Goal: Task Accomplishment & Management: Manage account settings

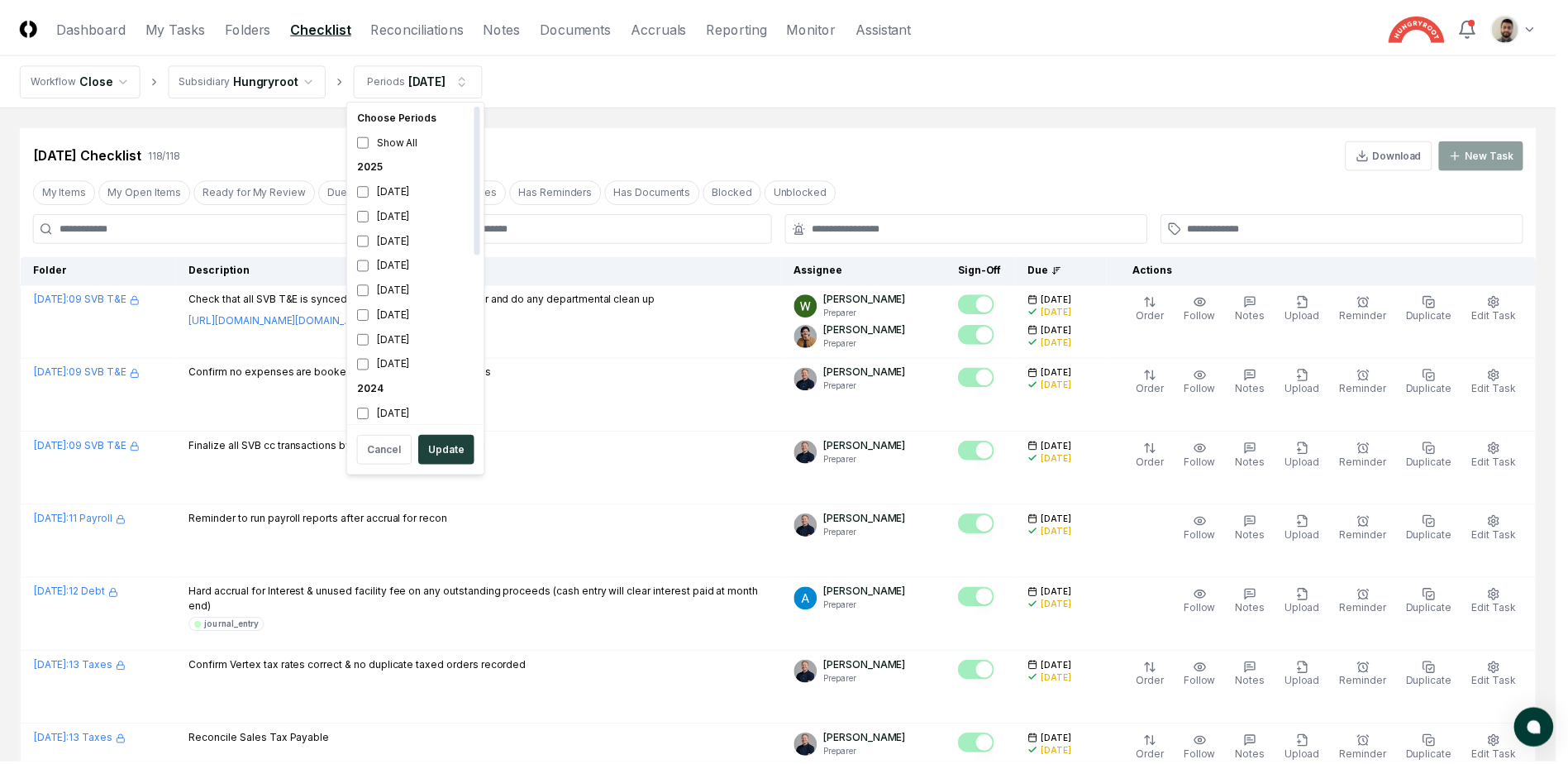
scroll to position [5, 0]
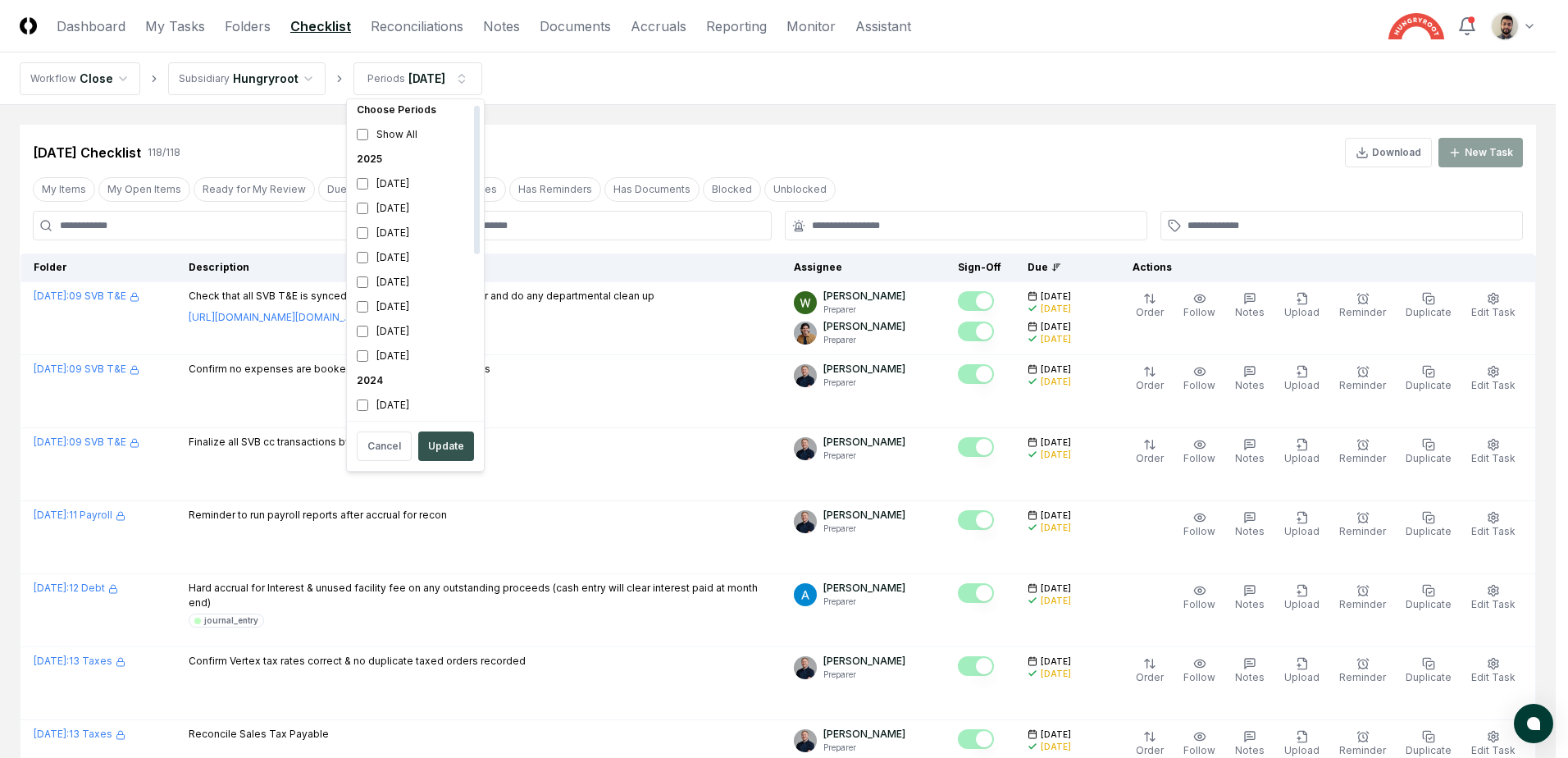
click at [419, 447] on button "Update" at bounding box center [446, 445] width 55 height 30
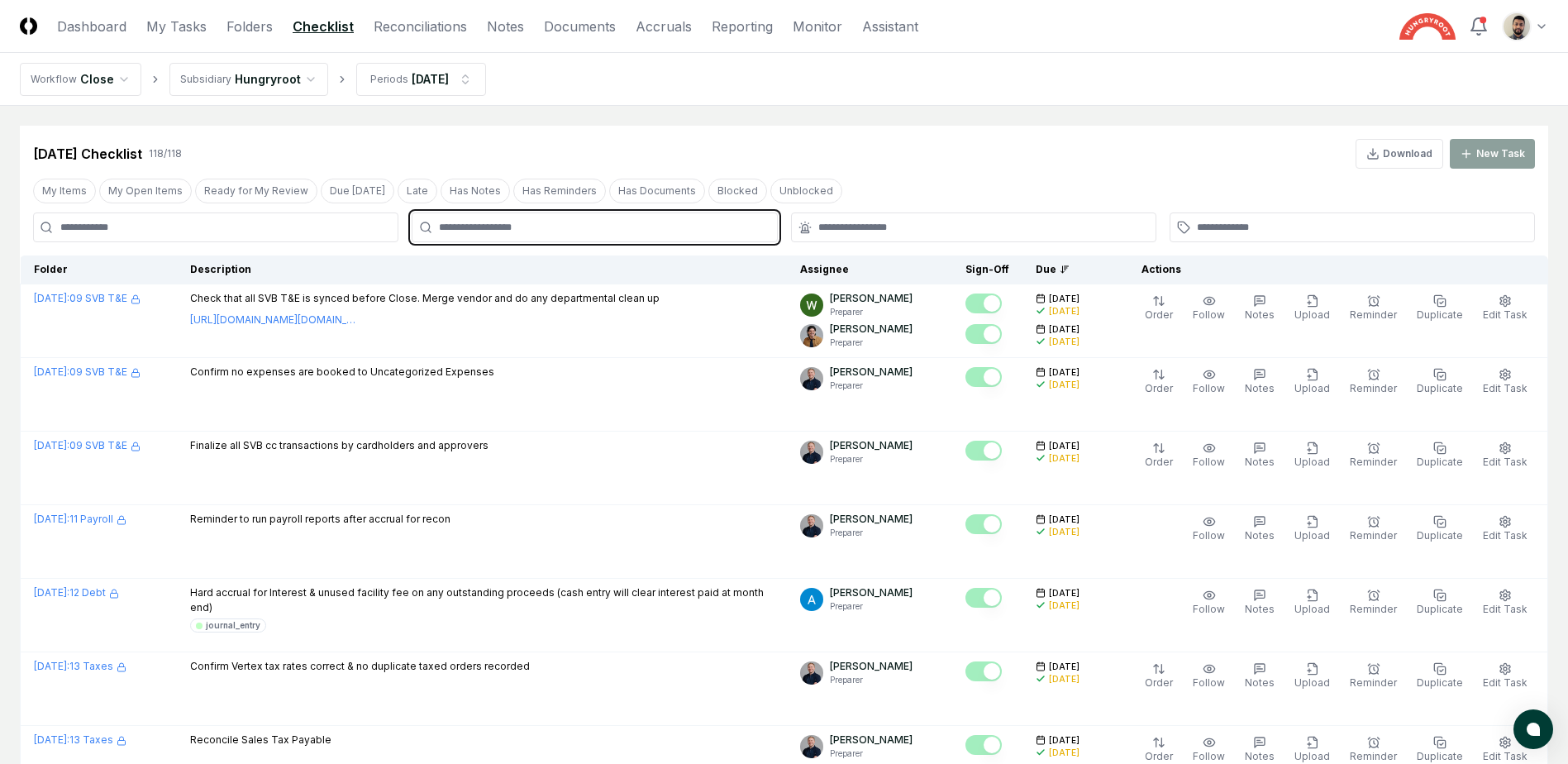
click at [556, 229] on input "text" at bounding box center [603, 226] width 327 height 14
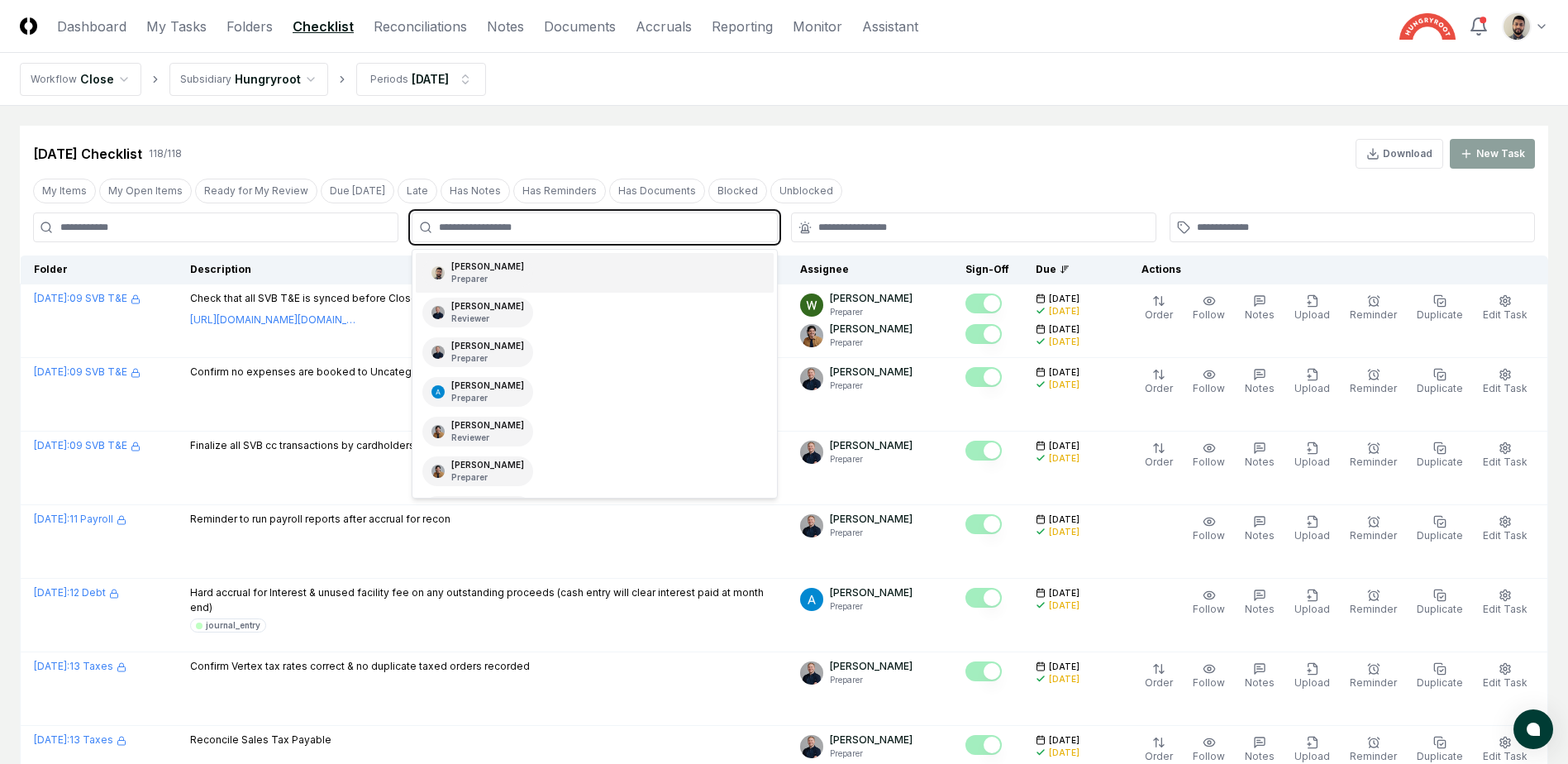
click at [530, 276] on div "[PERSON_NAME] Preparer" at bounding box center [594, 273] width 357 height 40
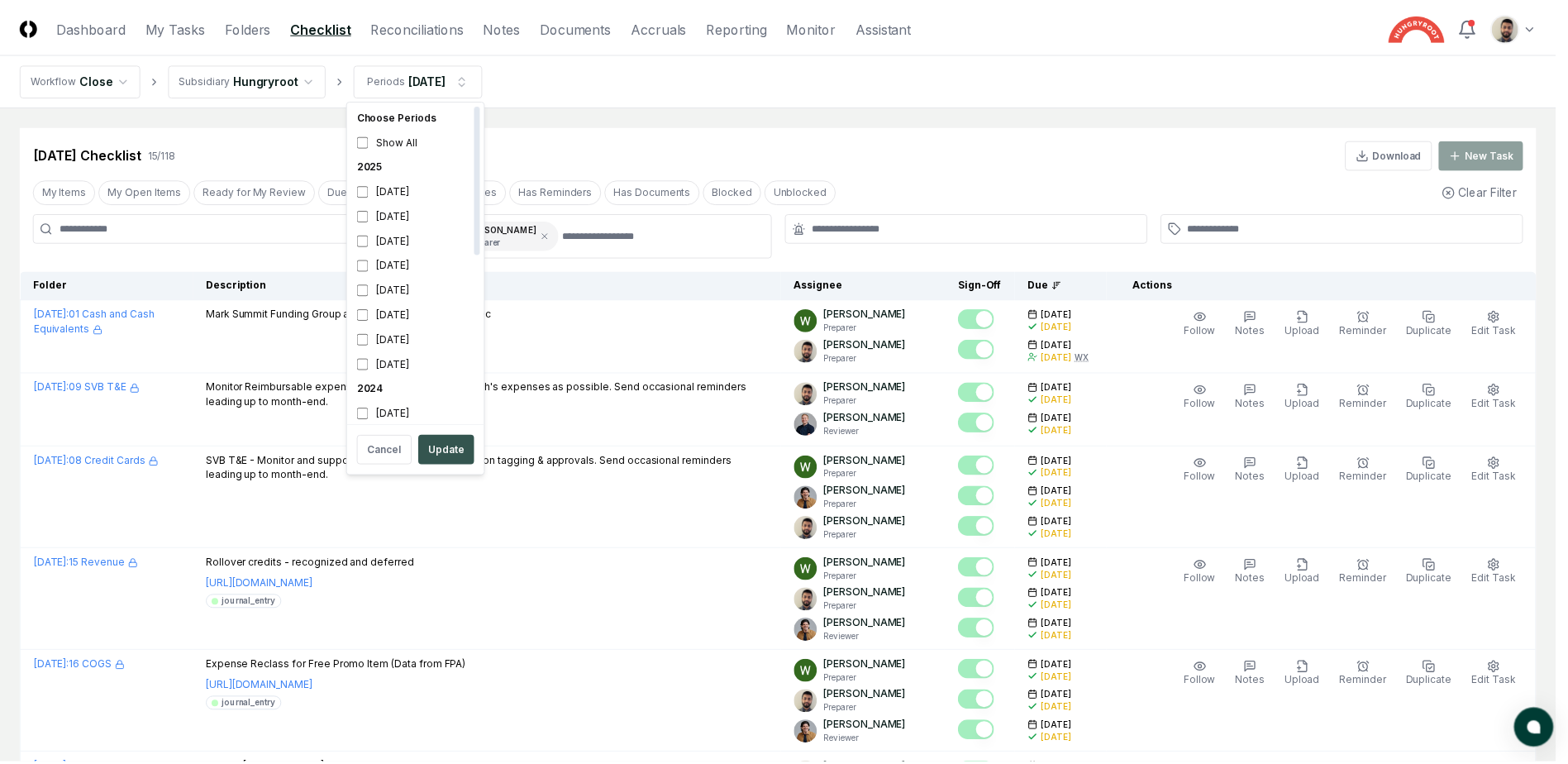
scroll to position [5, 0]
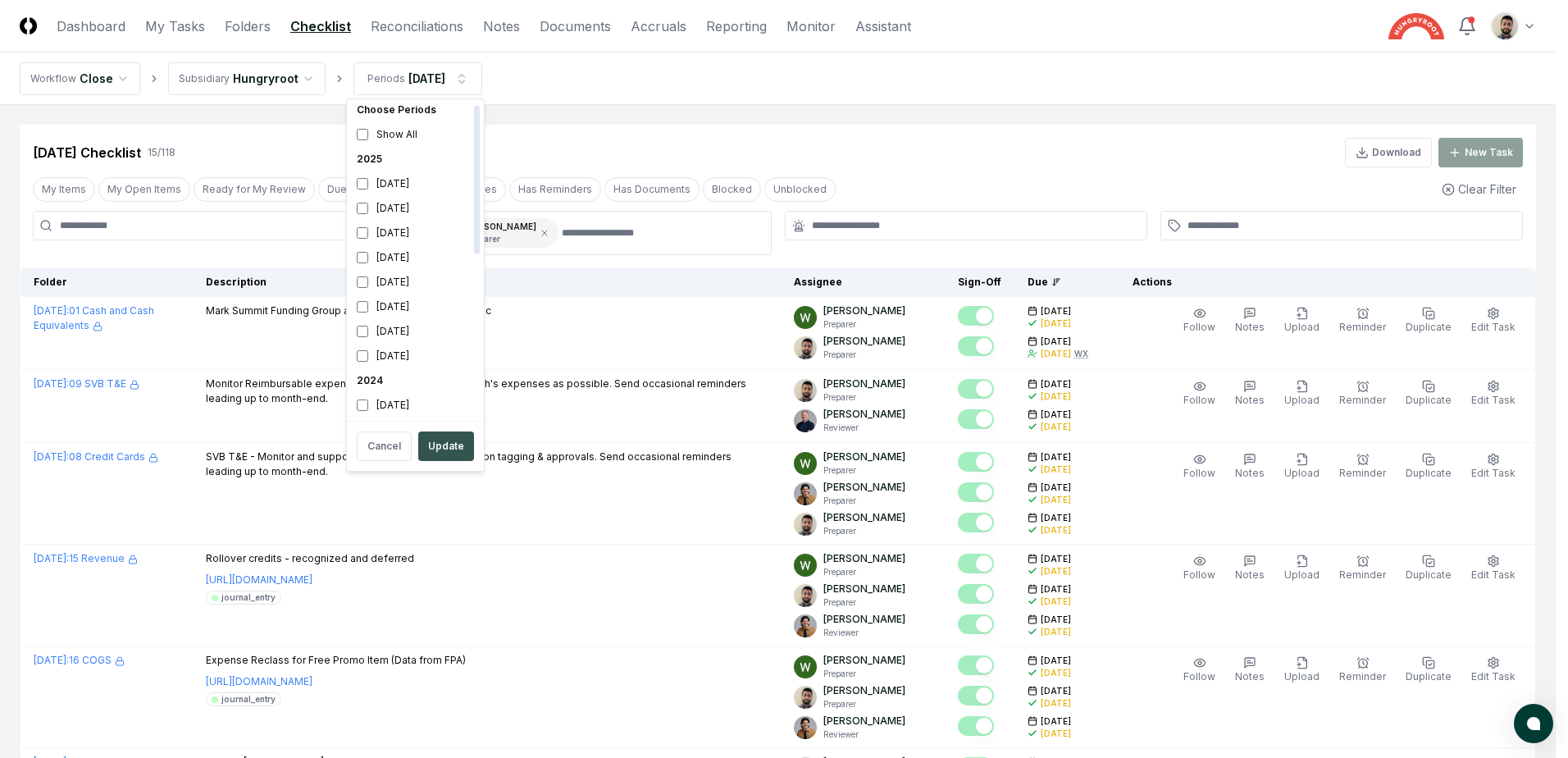
click at [436, 444] on button "Update" at bounding box center [446, 445] width 55 height 30
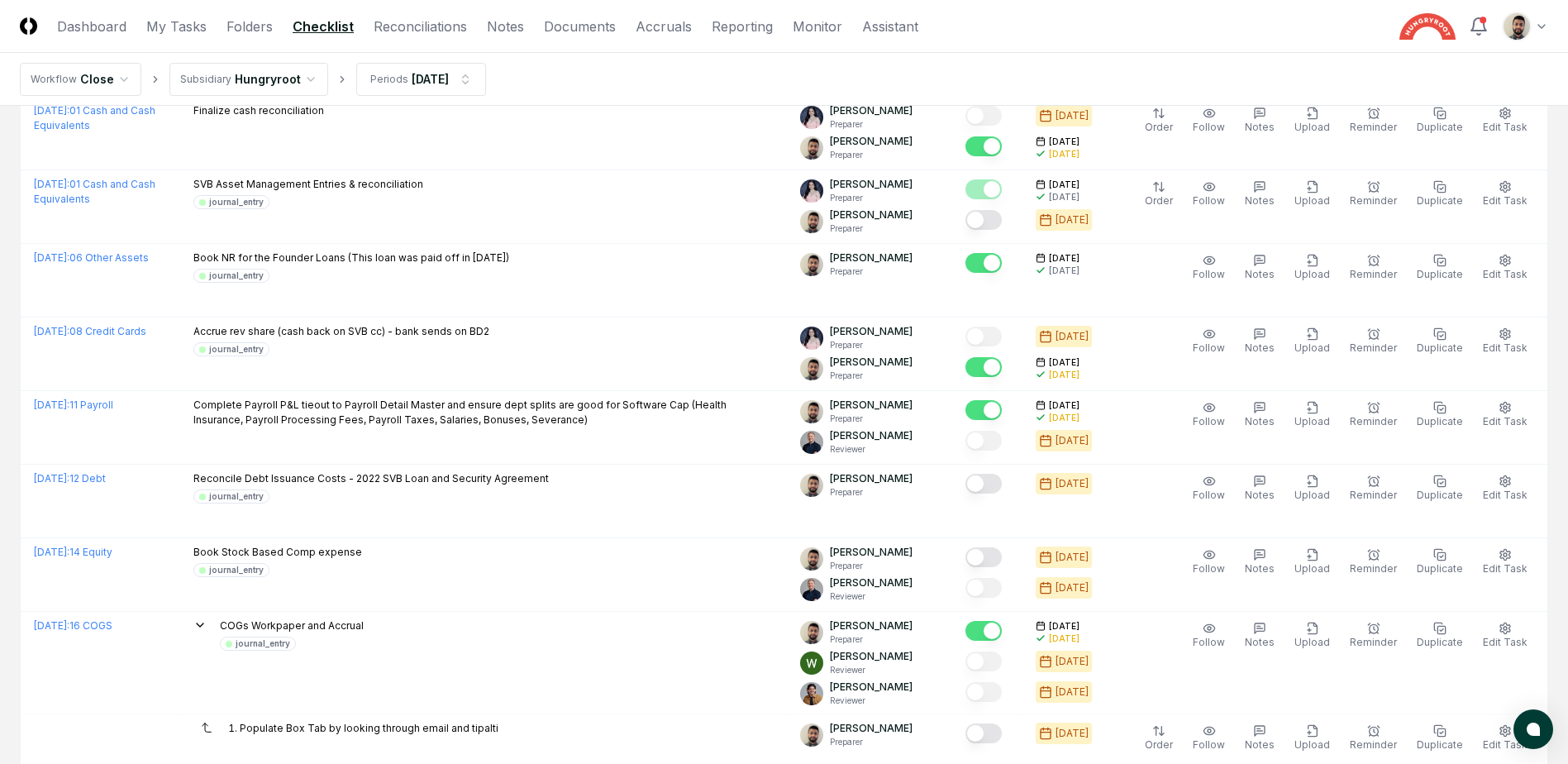
scroll to position [2810, 0]
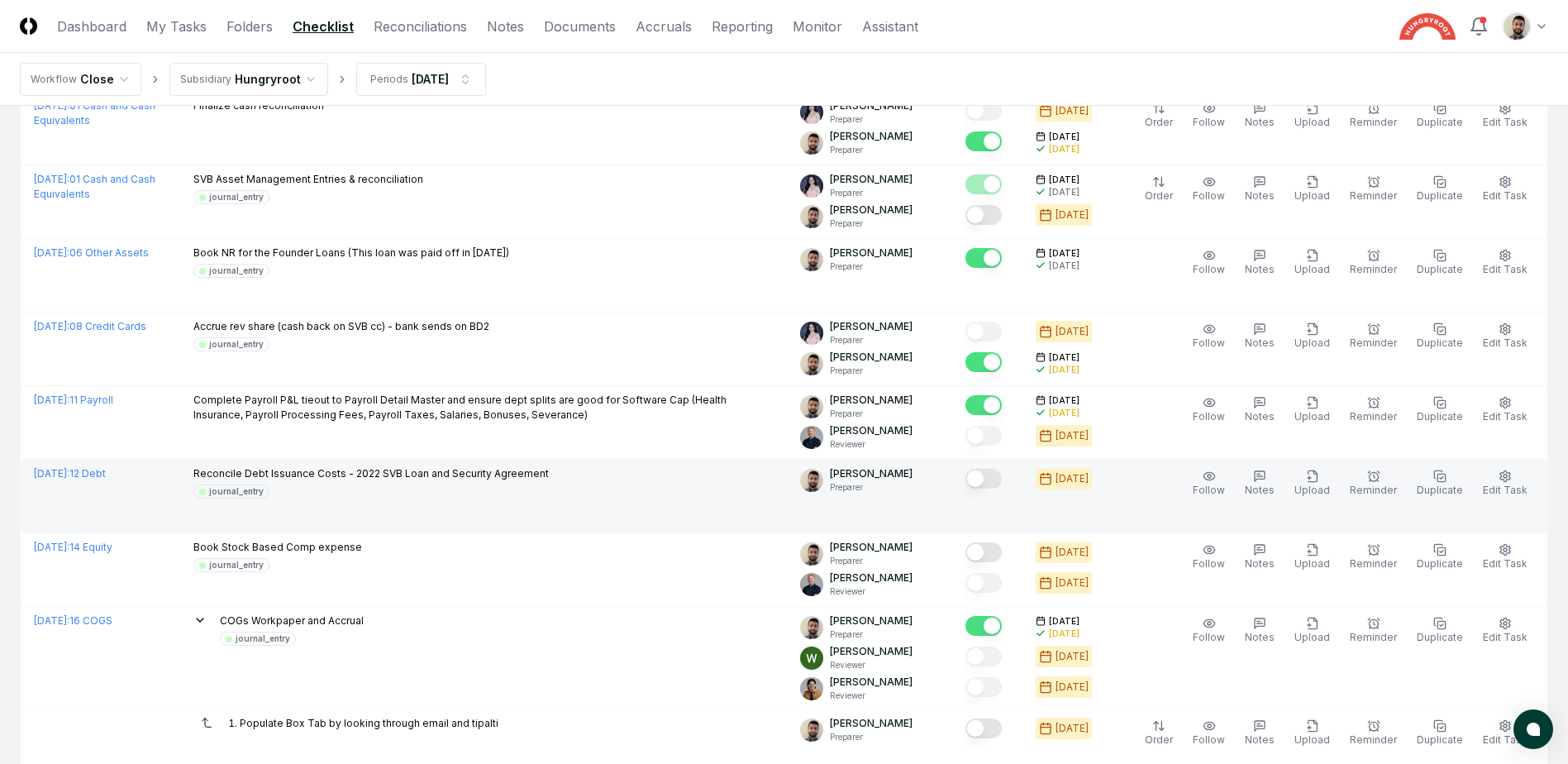
click at [1002, 481] on button "Mark complete" at bounding box center [983, 478] width 37 height 20
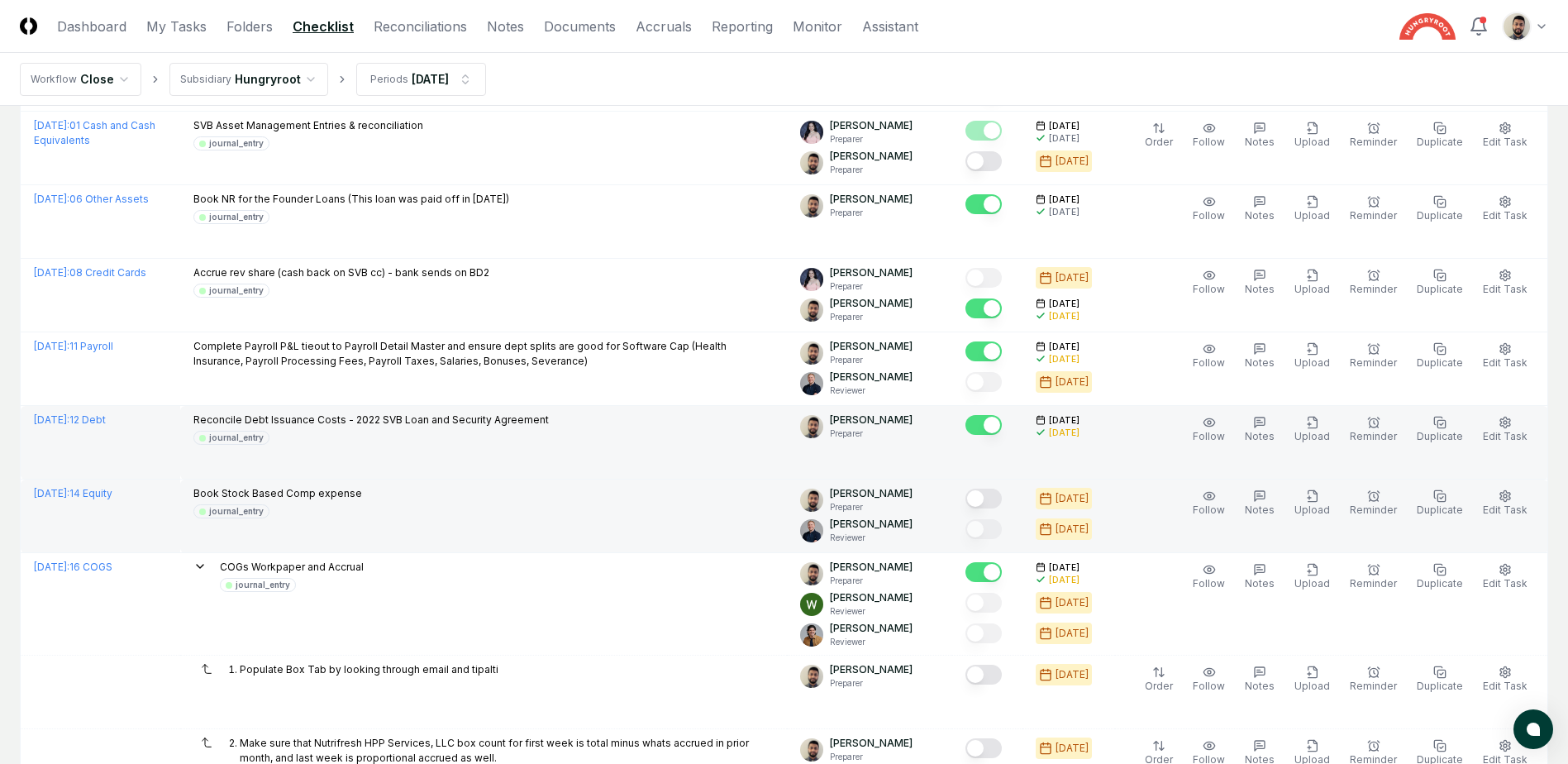
scroll to position [2893, 0]
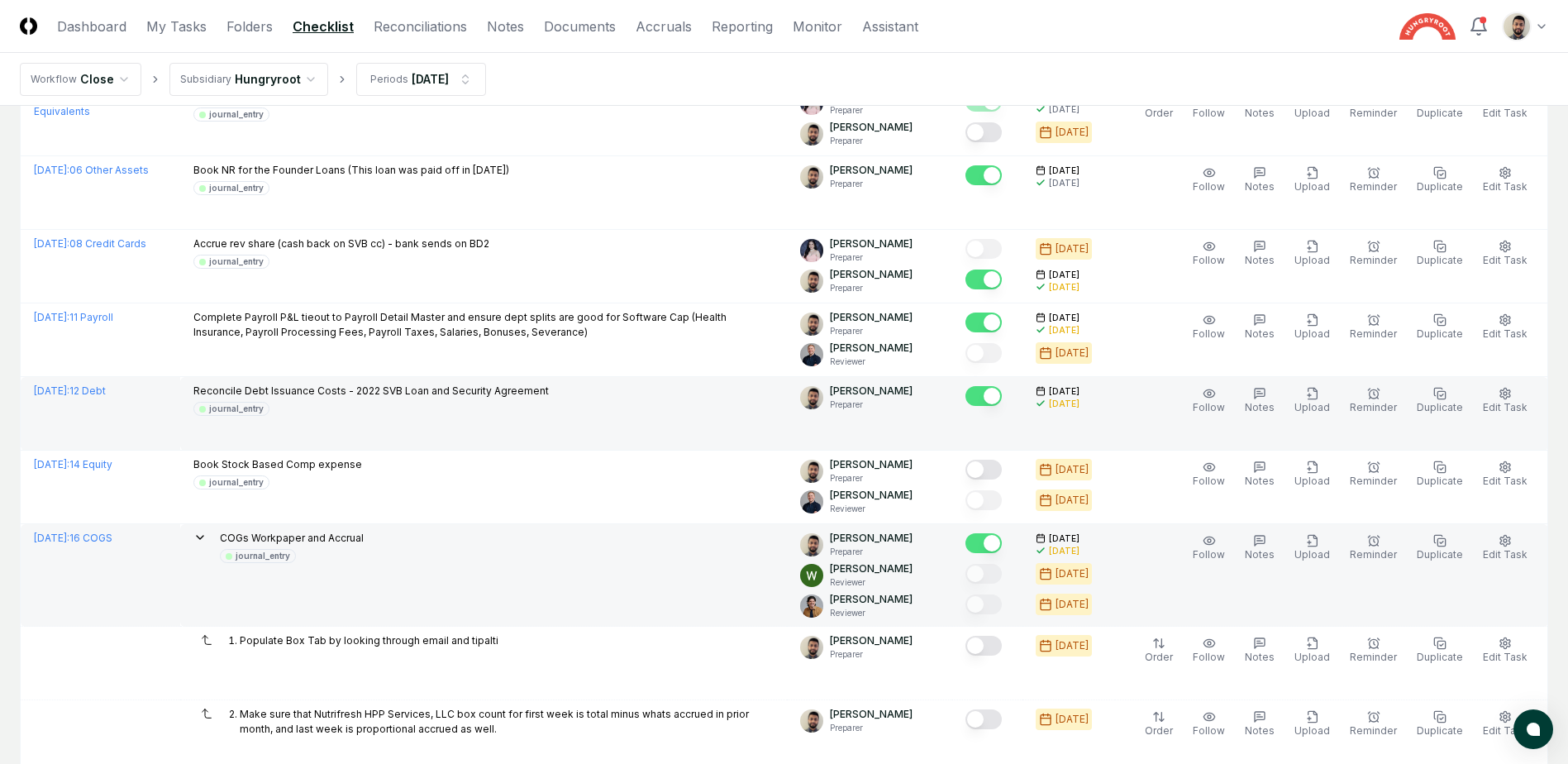
click at [206, 536] on icon at bounding box center [200, 538] width 13 height 13
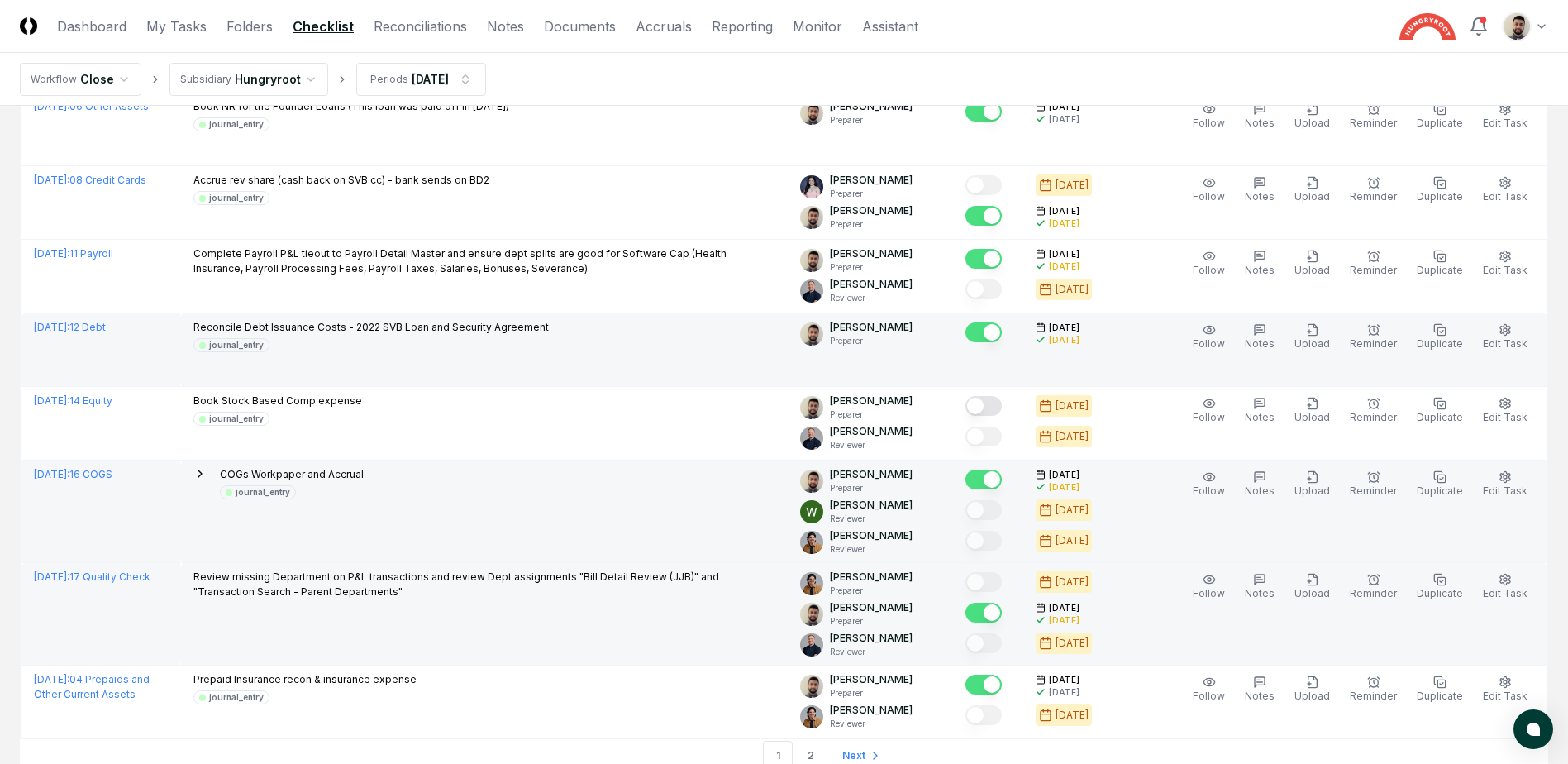
scroll to position [3058, 0]
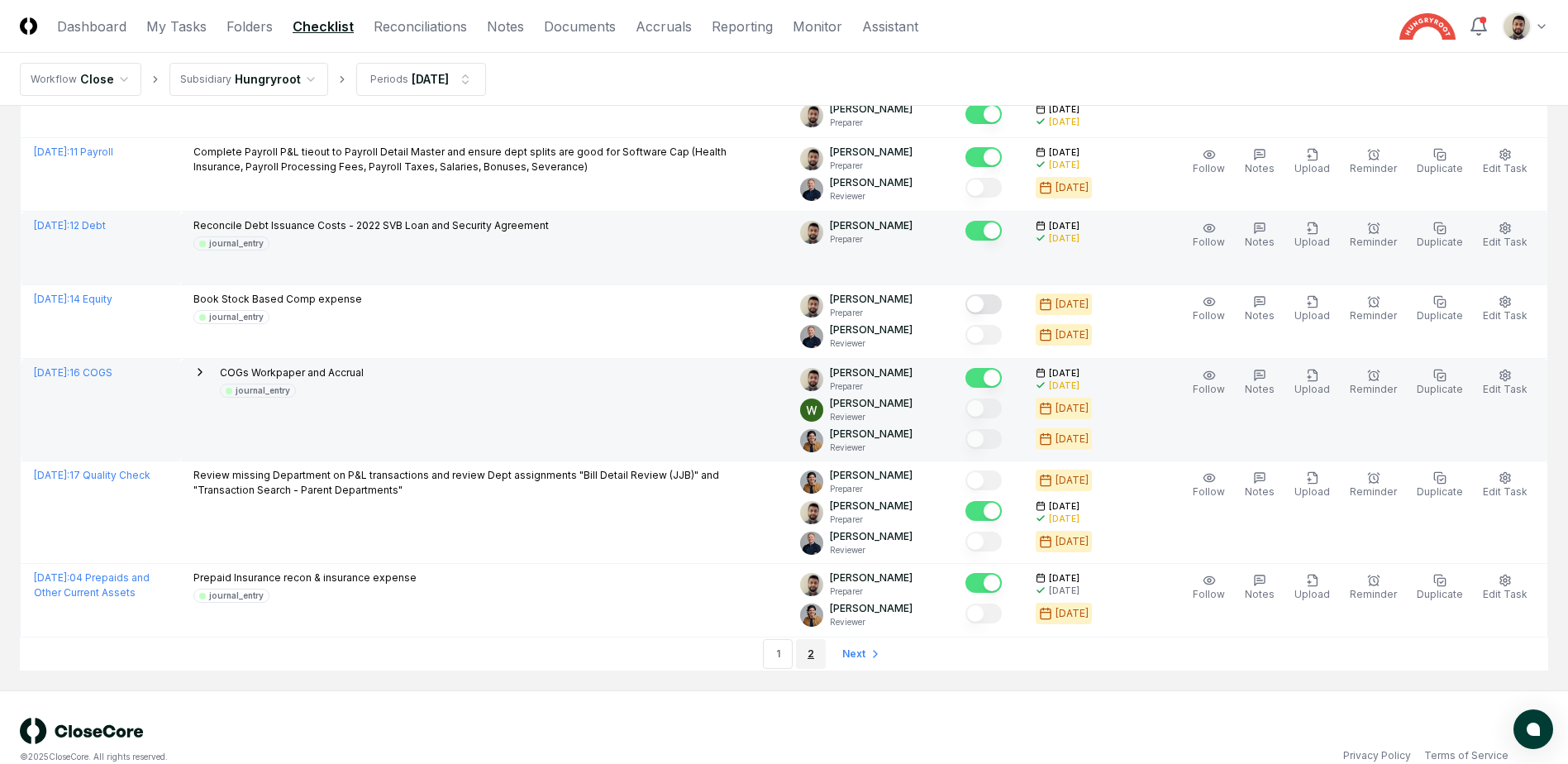
click at [810, 660] on link "2" at bounding box center [810, 653] width 30 height 30
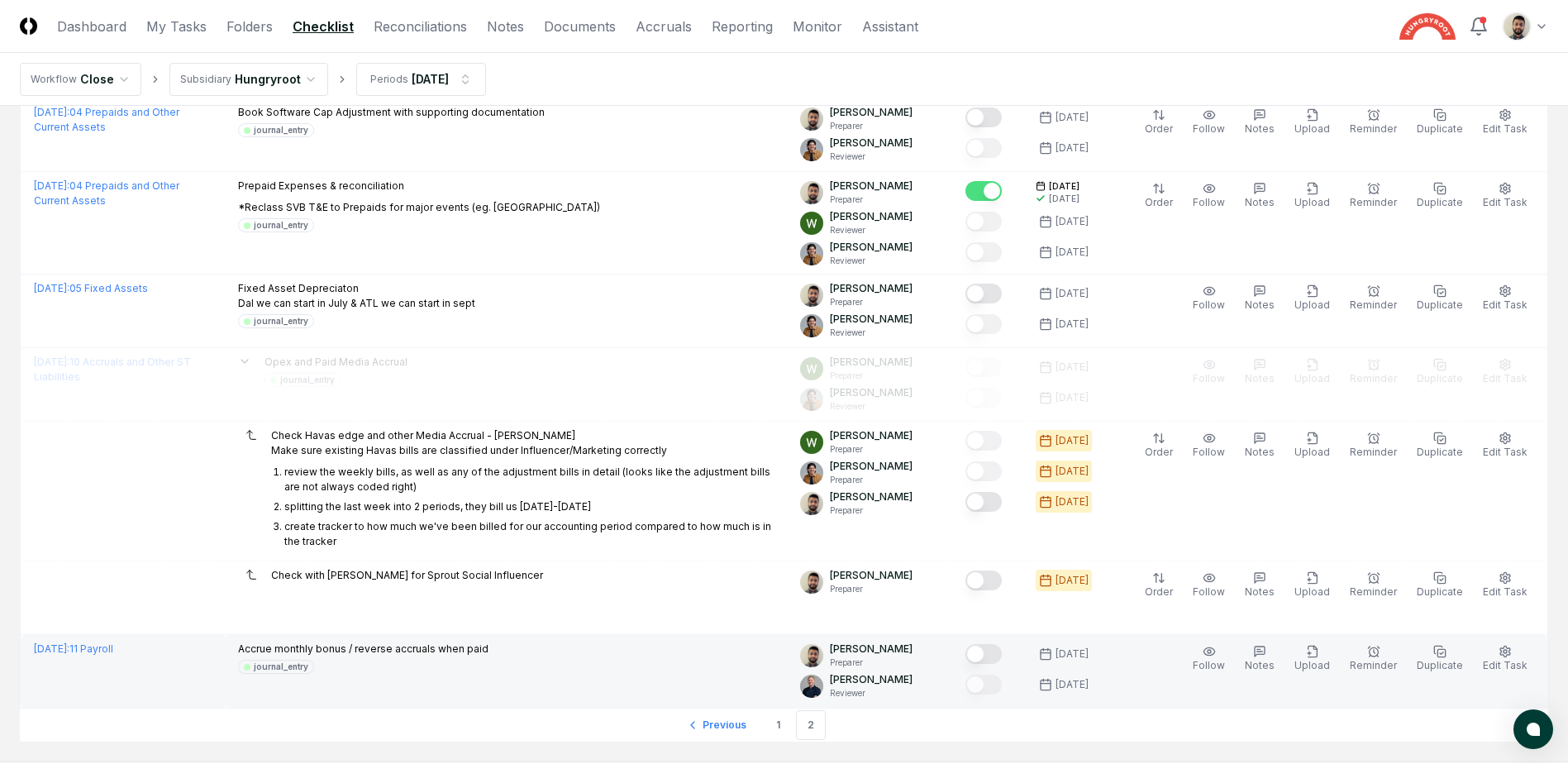
scroll to position [288, 0]
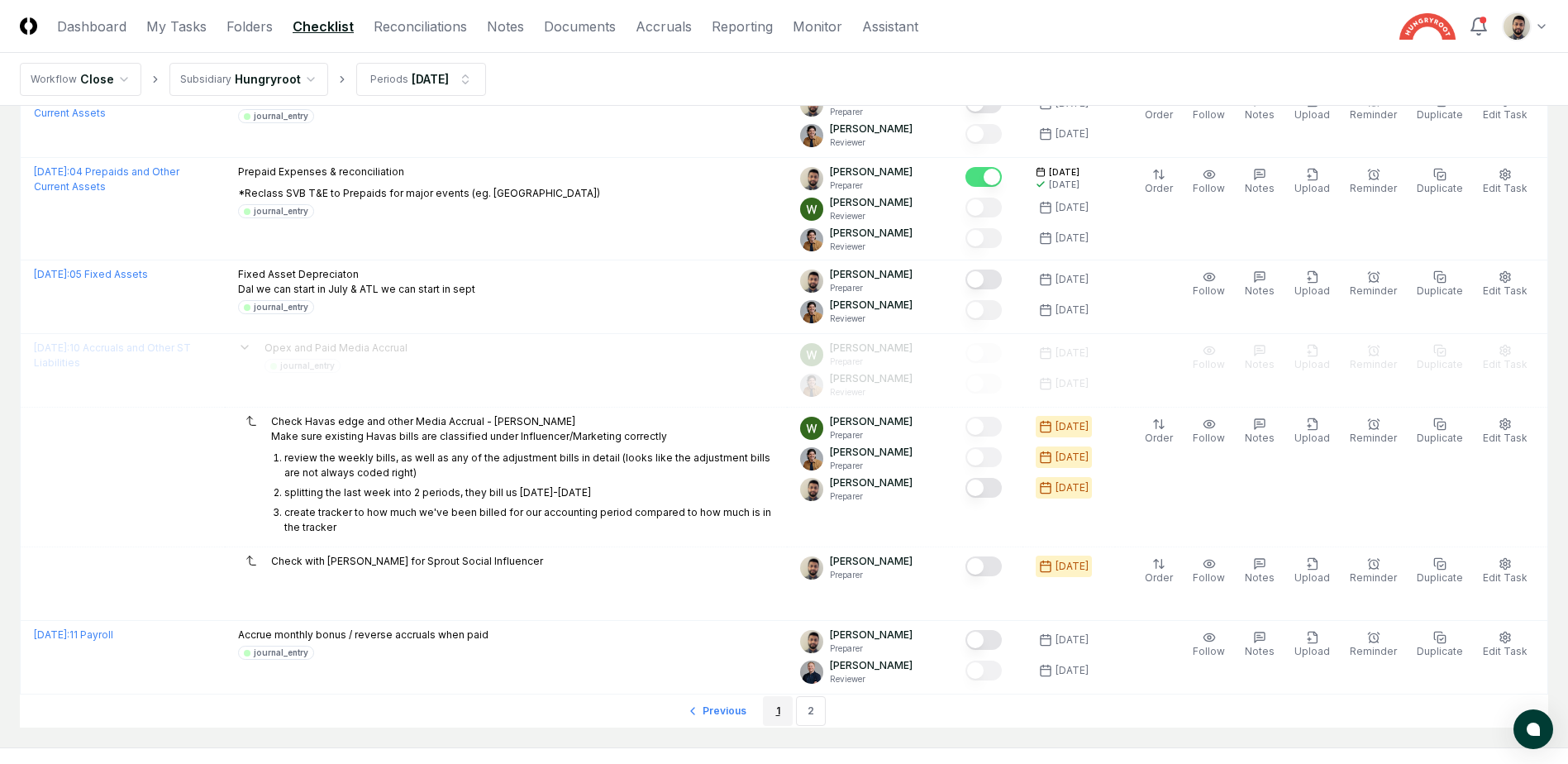
click at [776, 719] on link "1" at bounding box center [777, 710] width 30 height 30
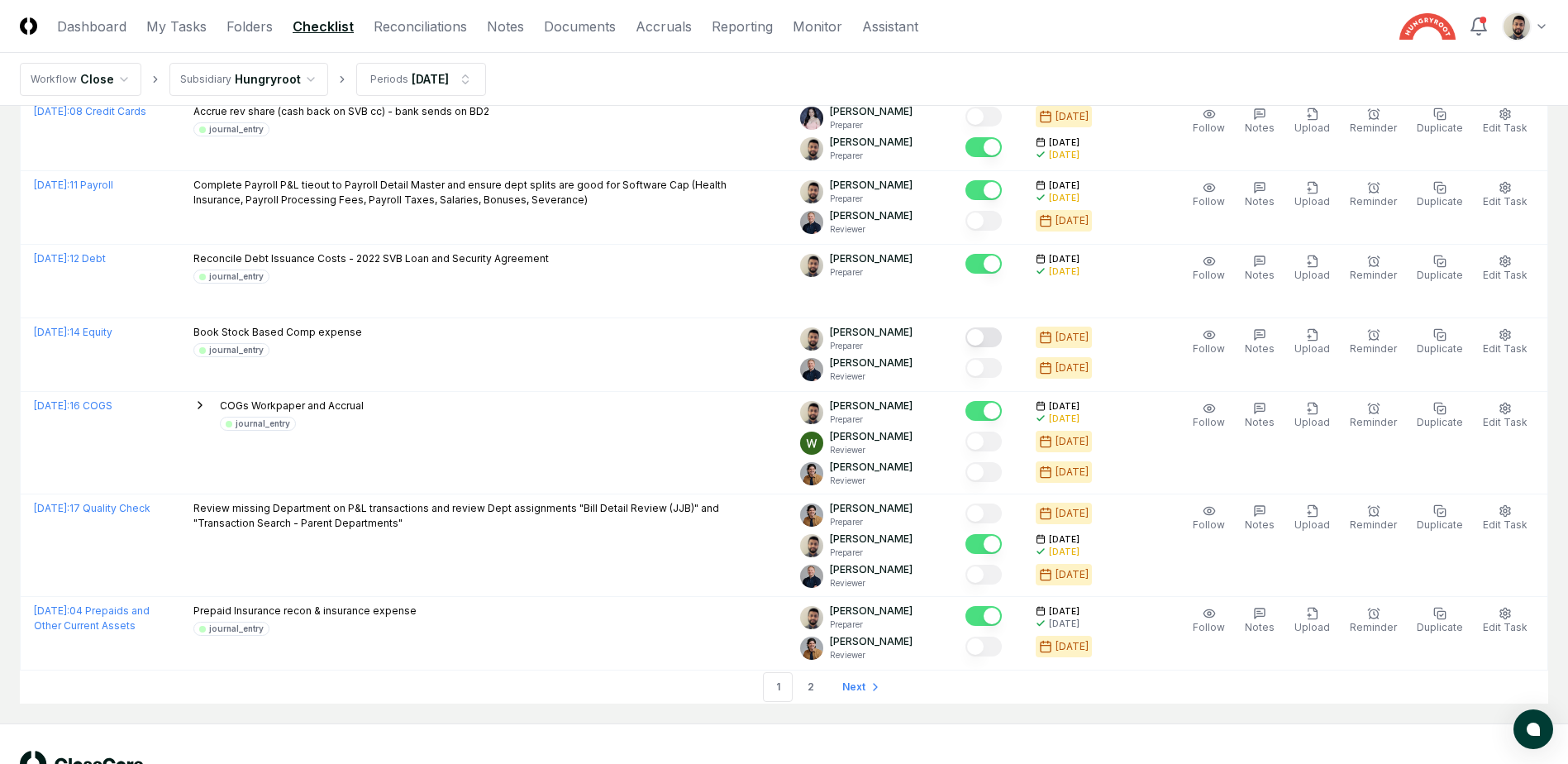
scroll to position [3084, 0]
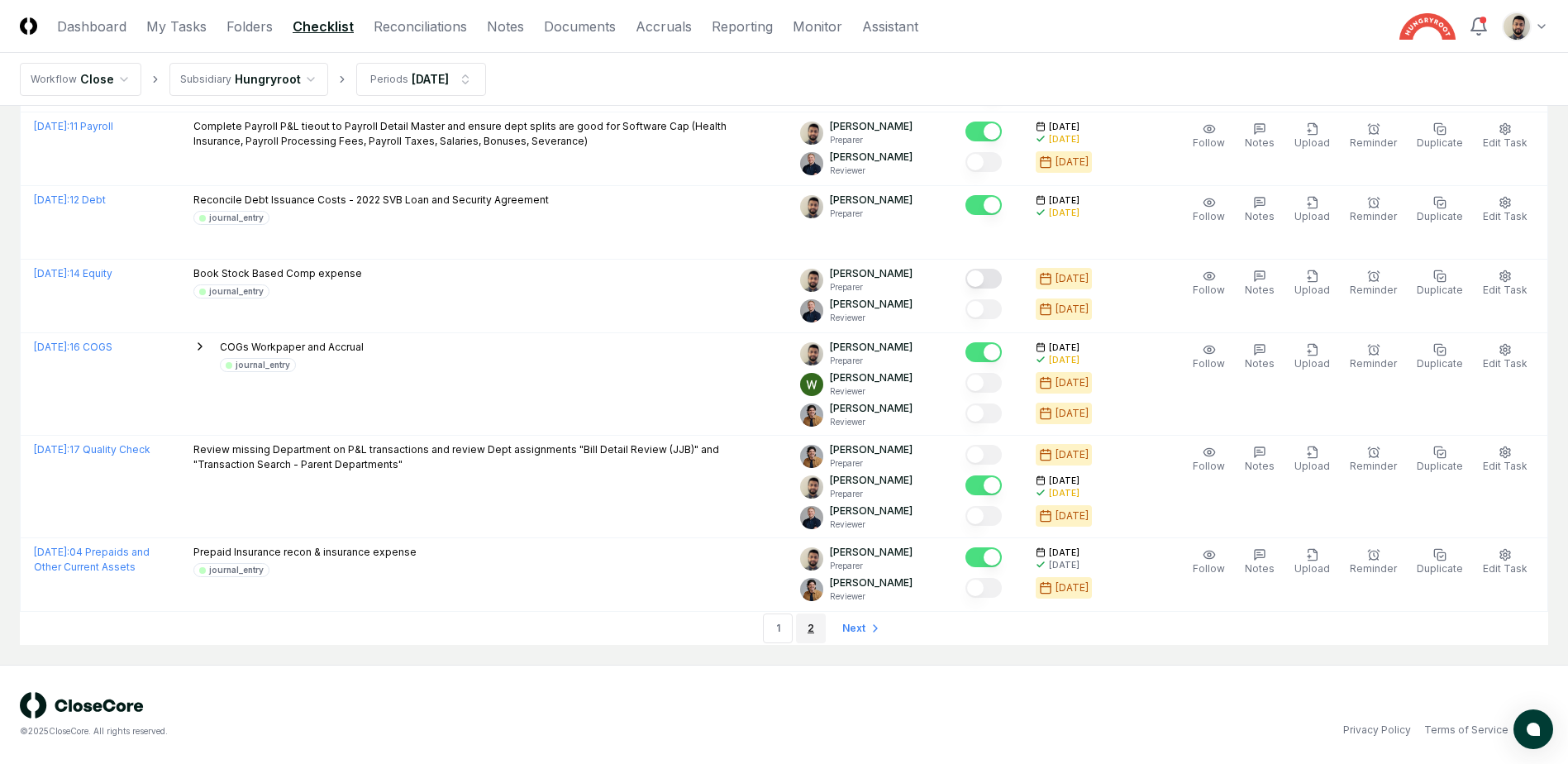
click at [802, 631] on link "2" at bounding box center [810, 628] width 30 height 30
